Goal: Transaction & Acquisition: Purchase product/service

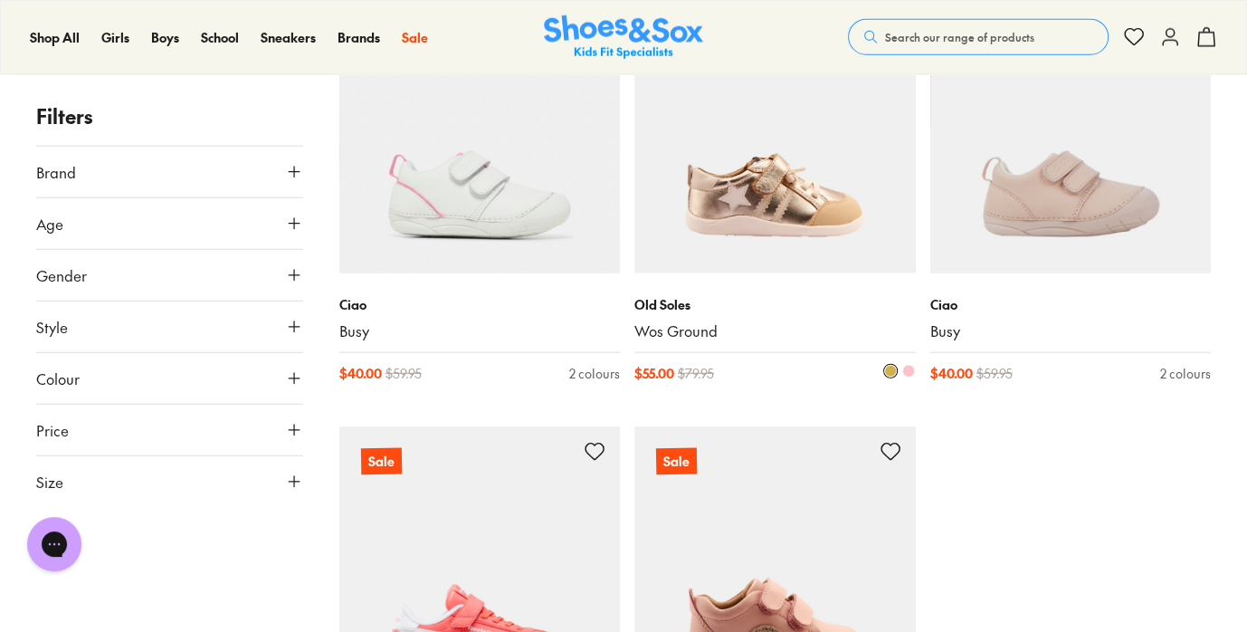
scroll to position [4525, 0]
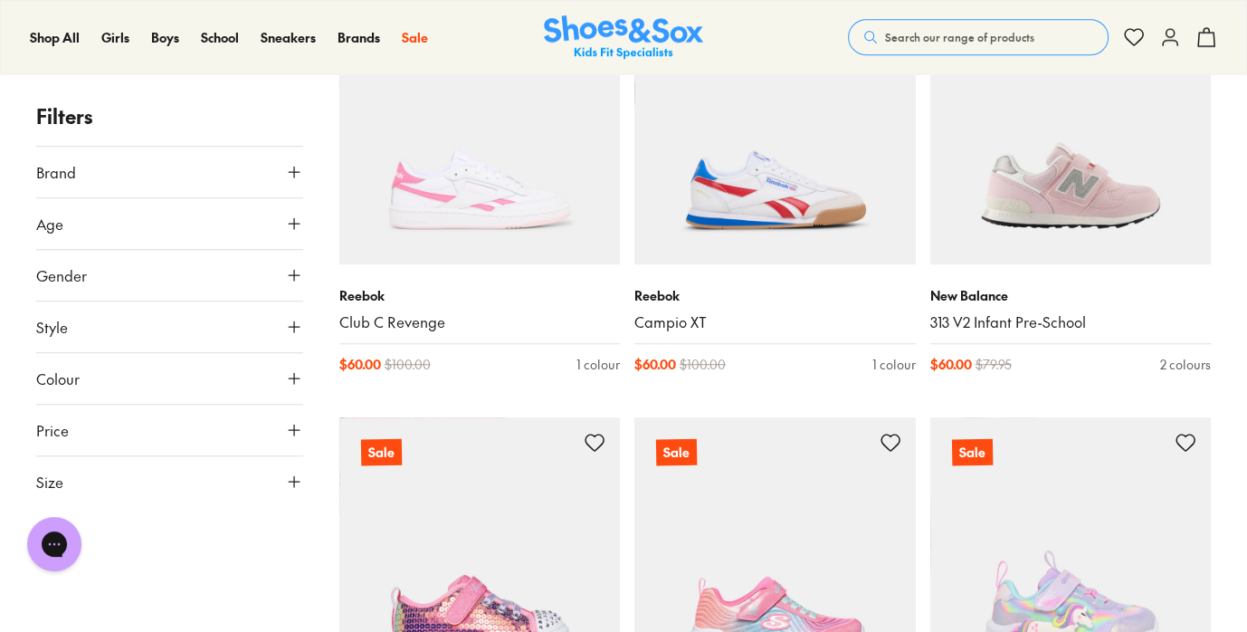
scroll to position [6417, 0]
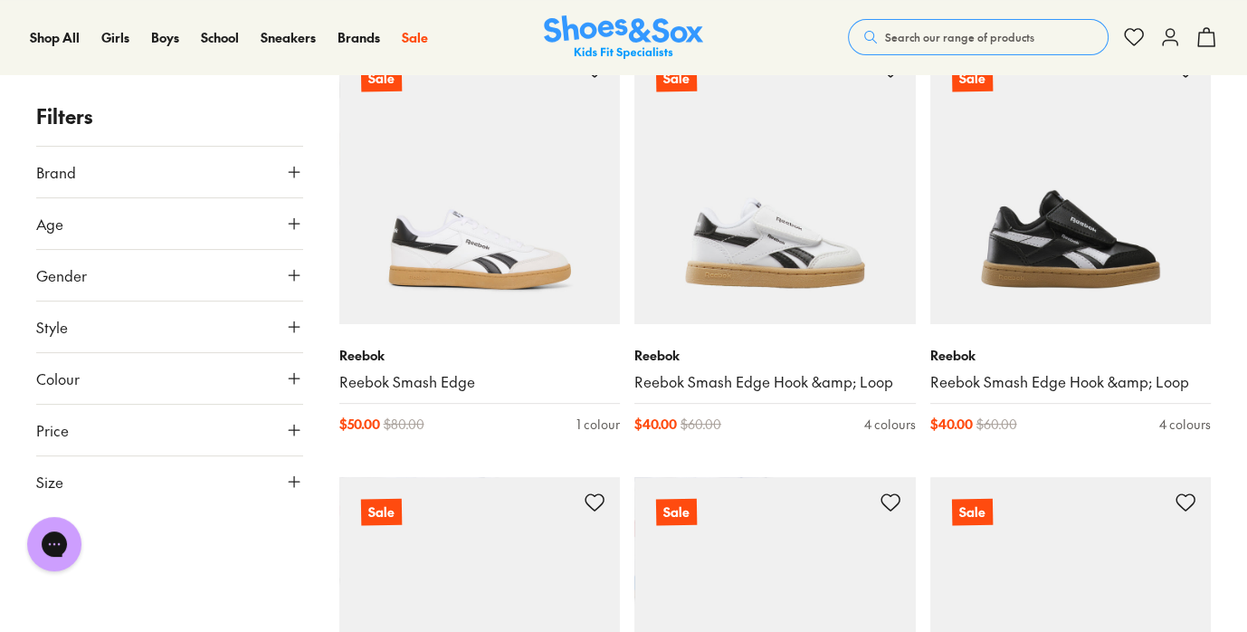
click at [885, 36] on span "Search our range of products" at bounding box center [959, 37] width 149 height 16
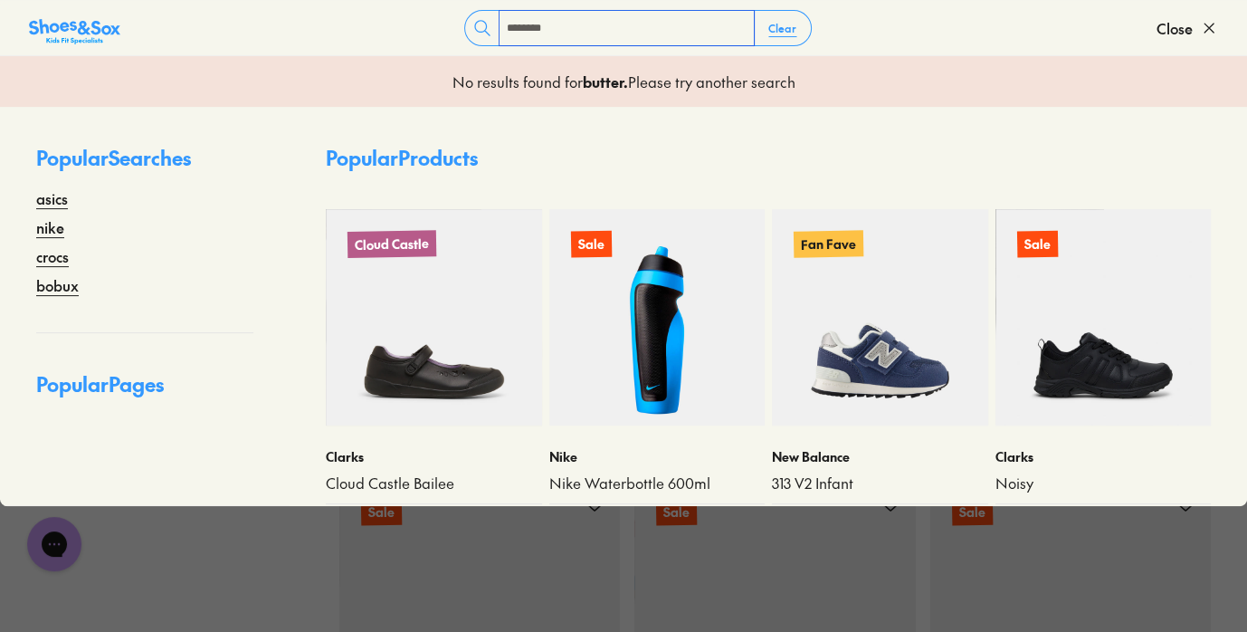
type input "********"
